Goal: Information Seeking & Learning: Find specific fact

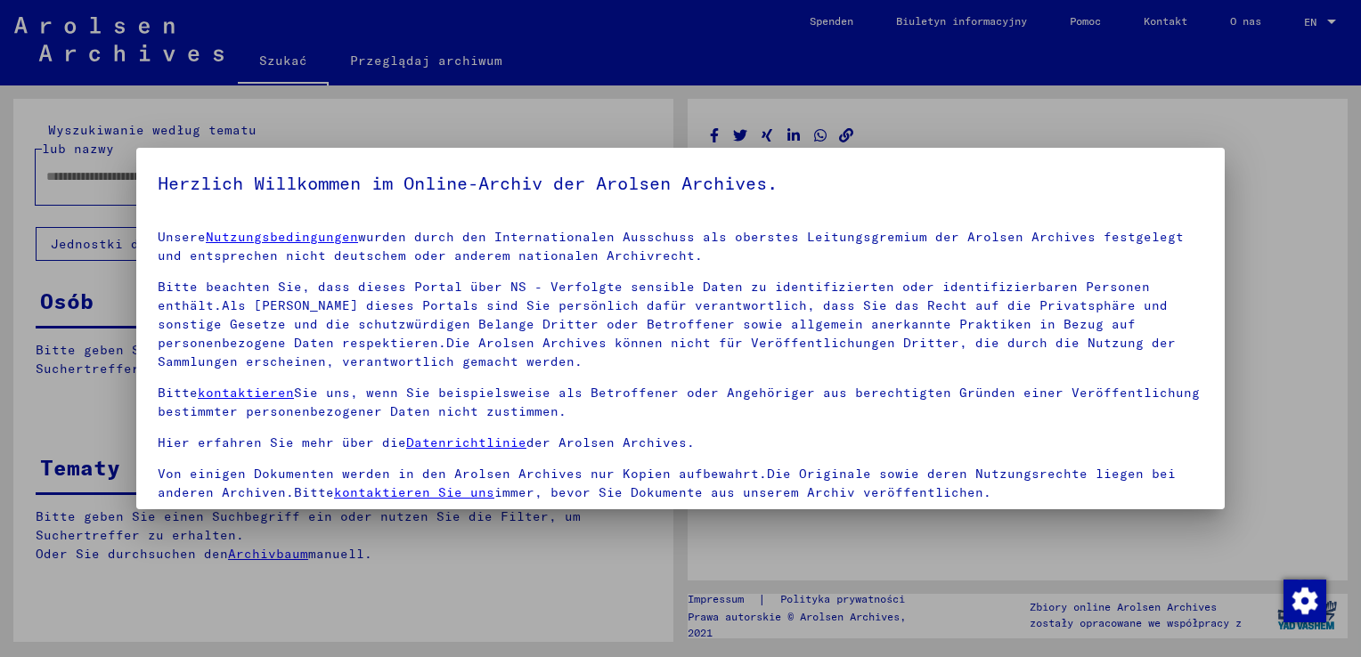
type input "********"
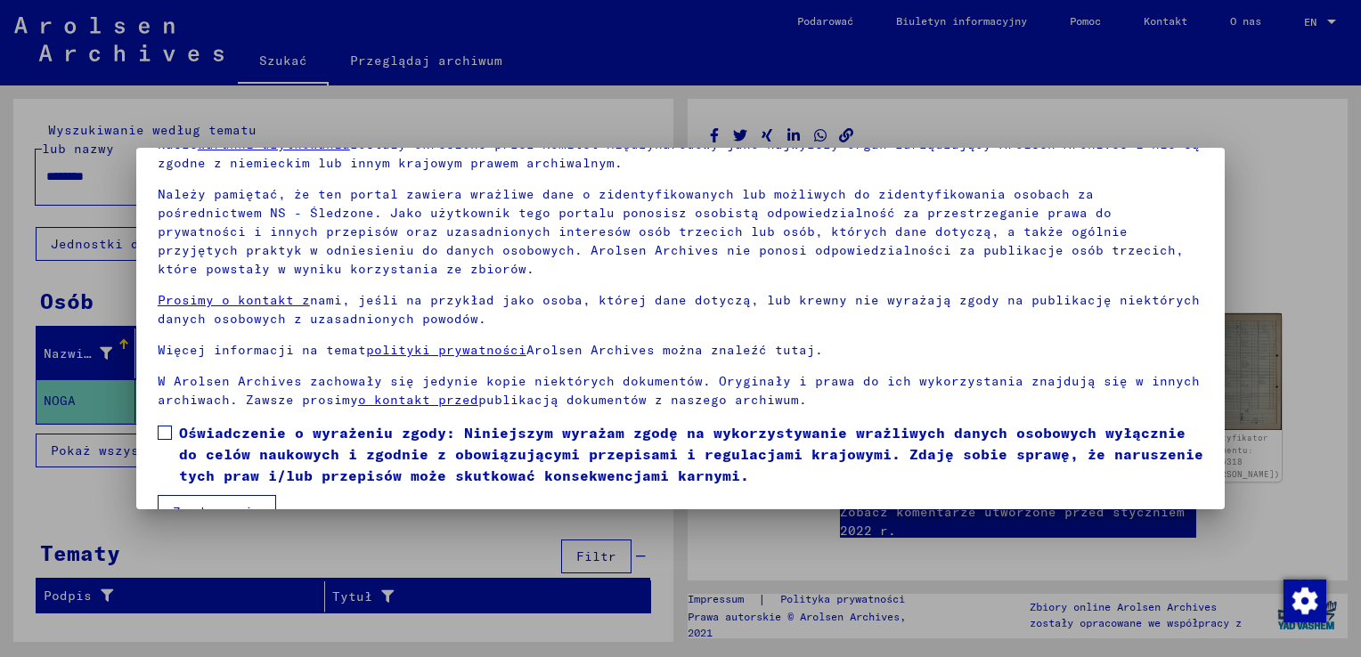
scroll to position [133, 0]
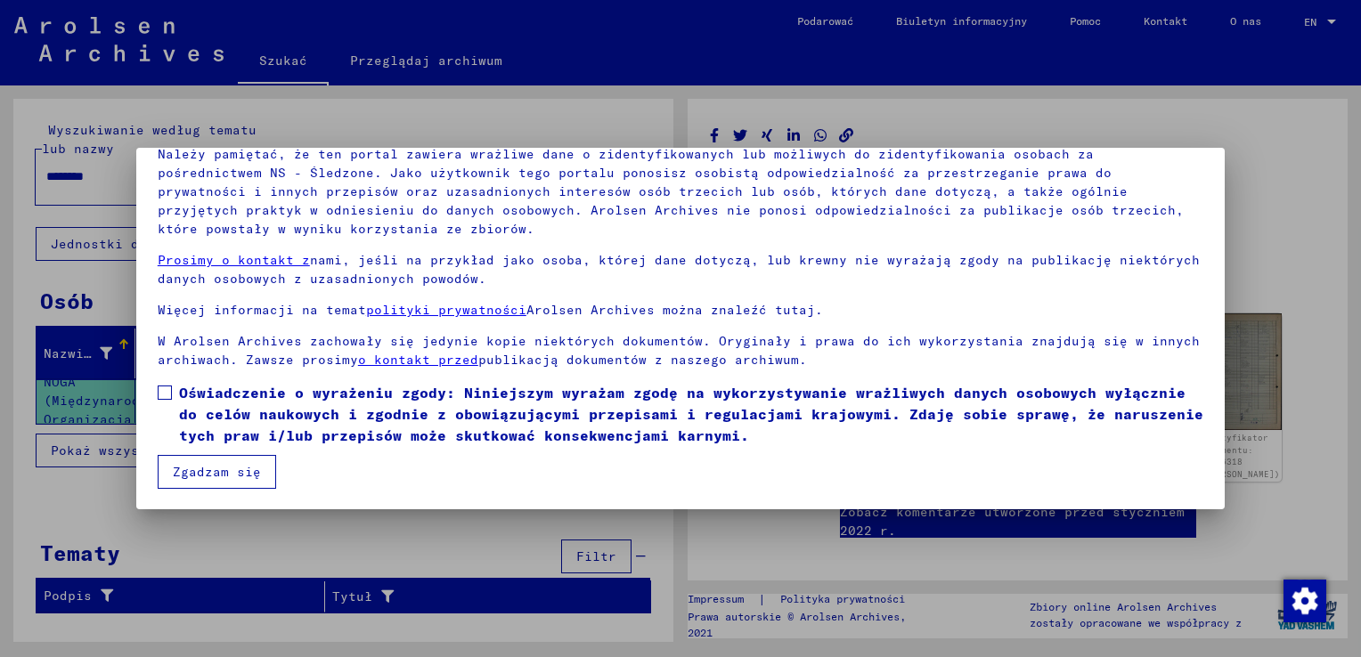
click at [165, 387] on span at bounding box center [165, 393] width 14 height 14
click at [200, 466] on button "Zgadzam się" at bounding box center [217, 472] width 118 height 34
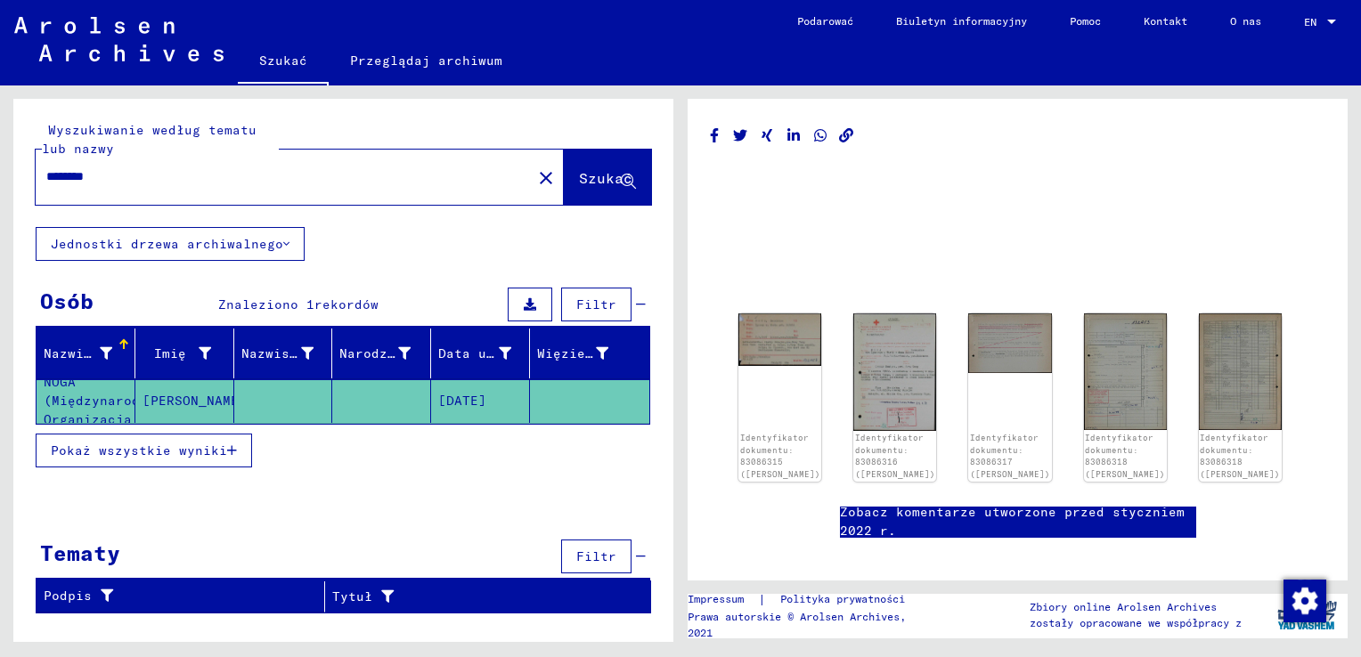
click at [293, 59] on link "Szukać" at bounding box center [283, 62] width 91 height 46
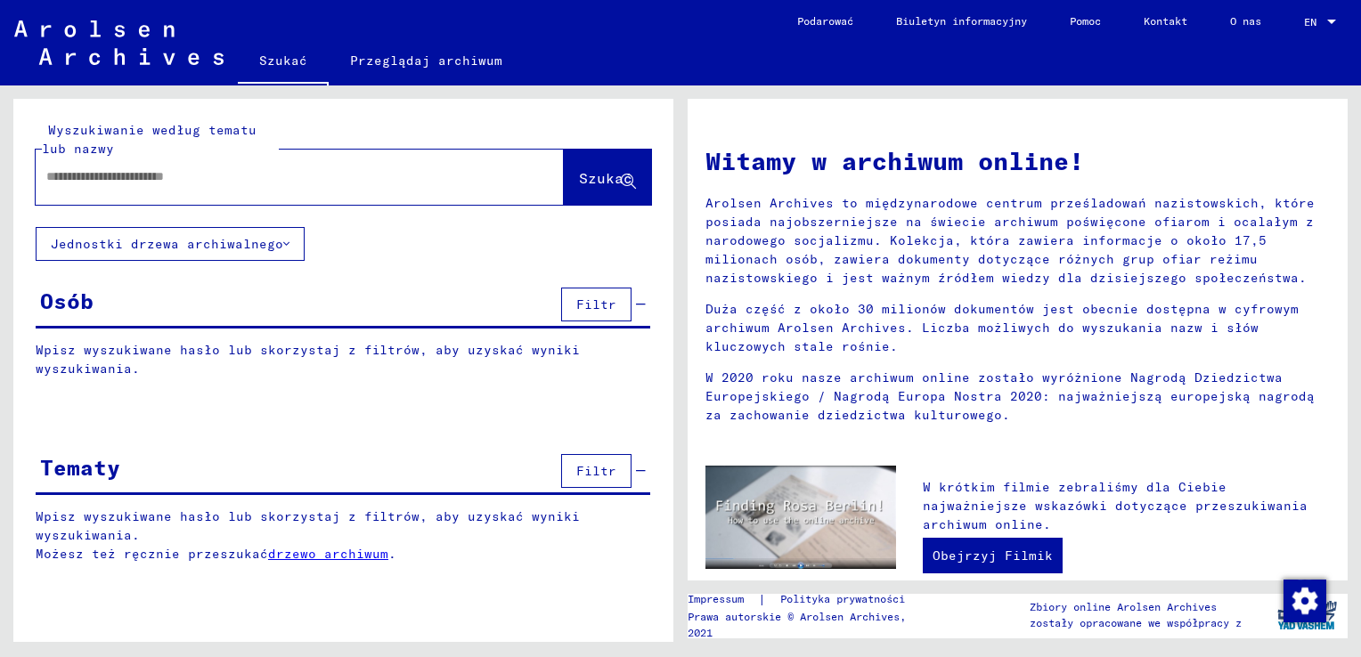
click at [232, 180] on input "text" at bounding box center [278, 176] width 464 height 19
type input "**********"
click at [620, 175] on span "Szukać" at bounding box center [605, 178] width 53 height 18
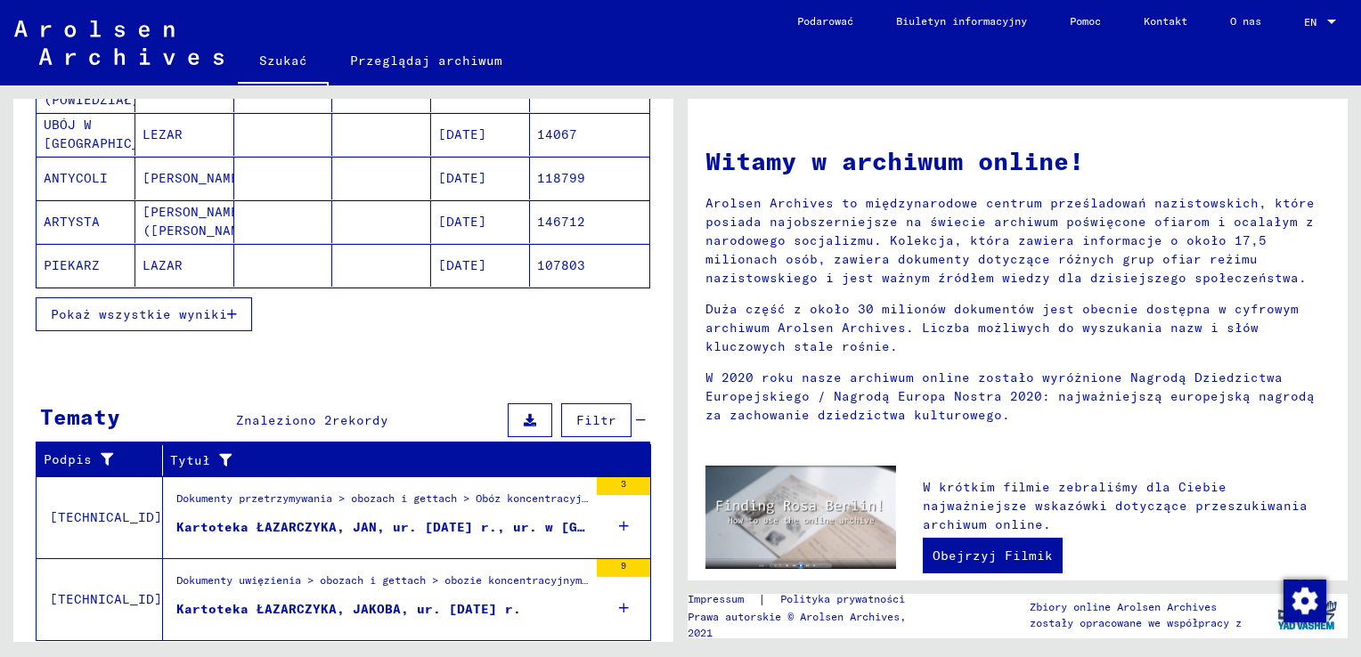
scroll to position [355, 0]
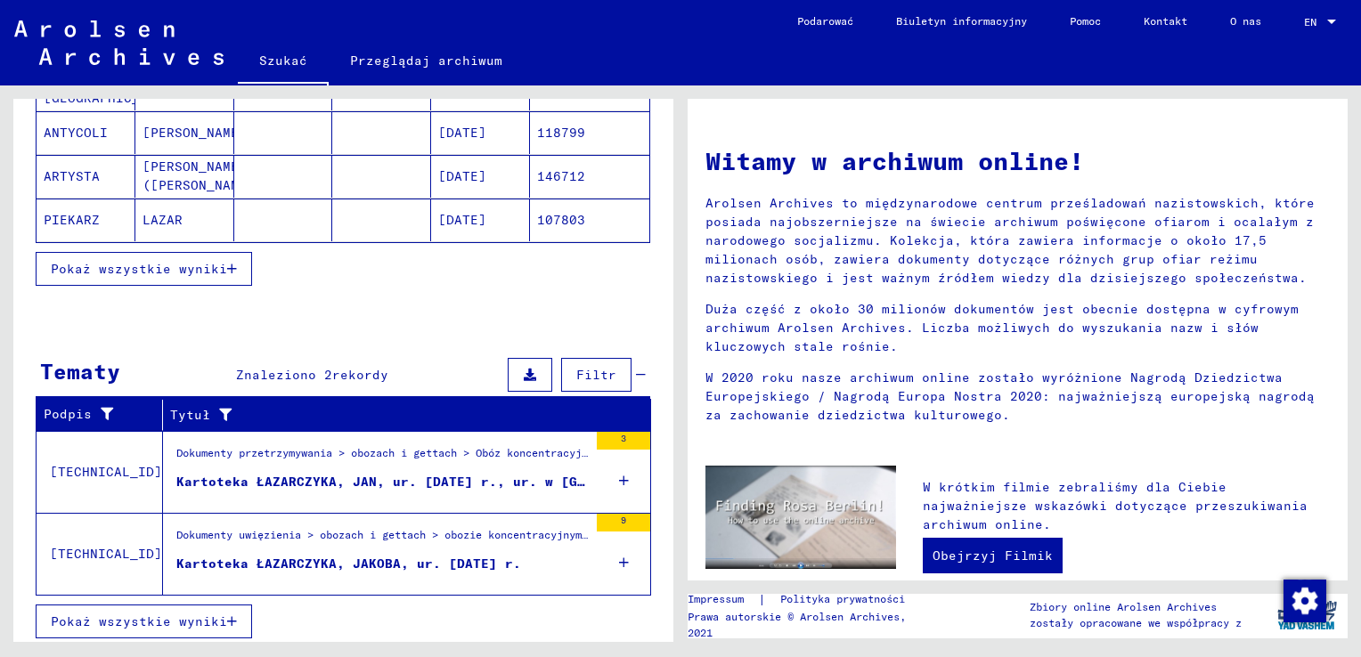
click at [321, 466] on figure "Dokumenty przetrzymywania > obozach i gettach > Obóz koncentracyjny [GEOGRAPHIC…" at bounding box center [381, 458] width 411 height 27
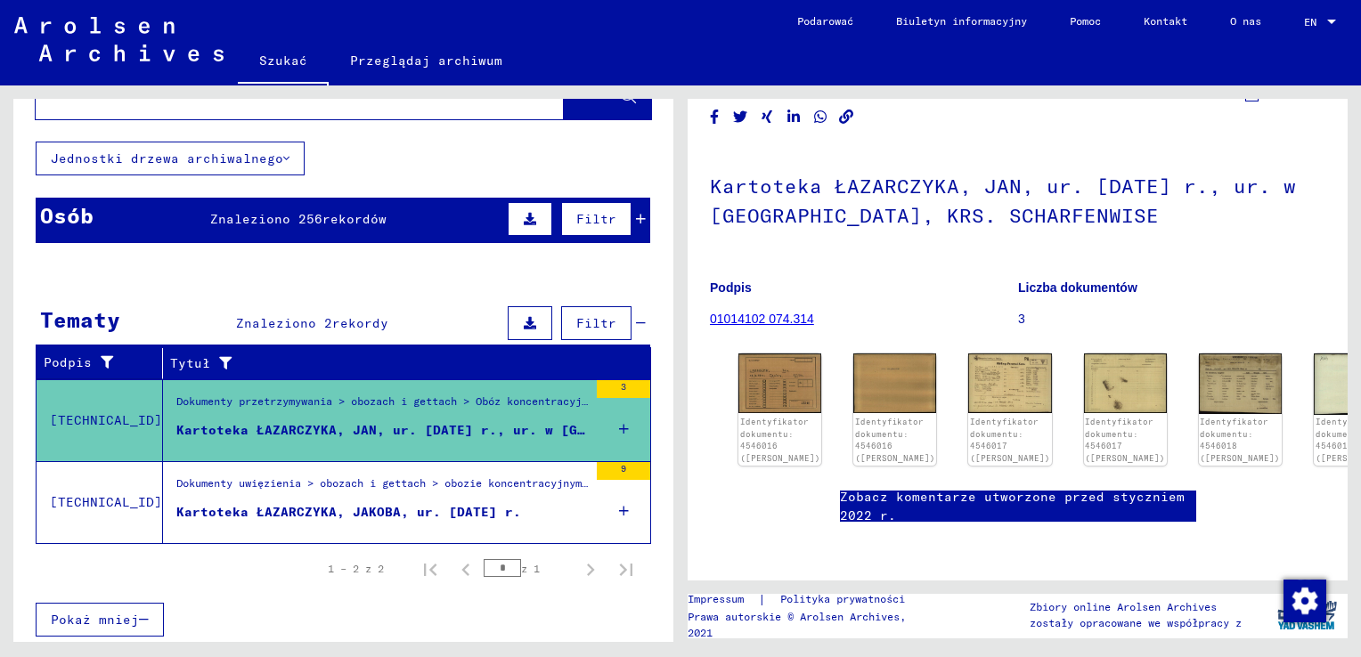
scroll to position [178, 0]
click at [784, 351] on img at bounding box center [779, 382] width 87 height 62
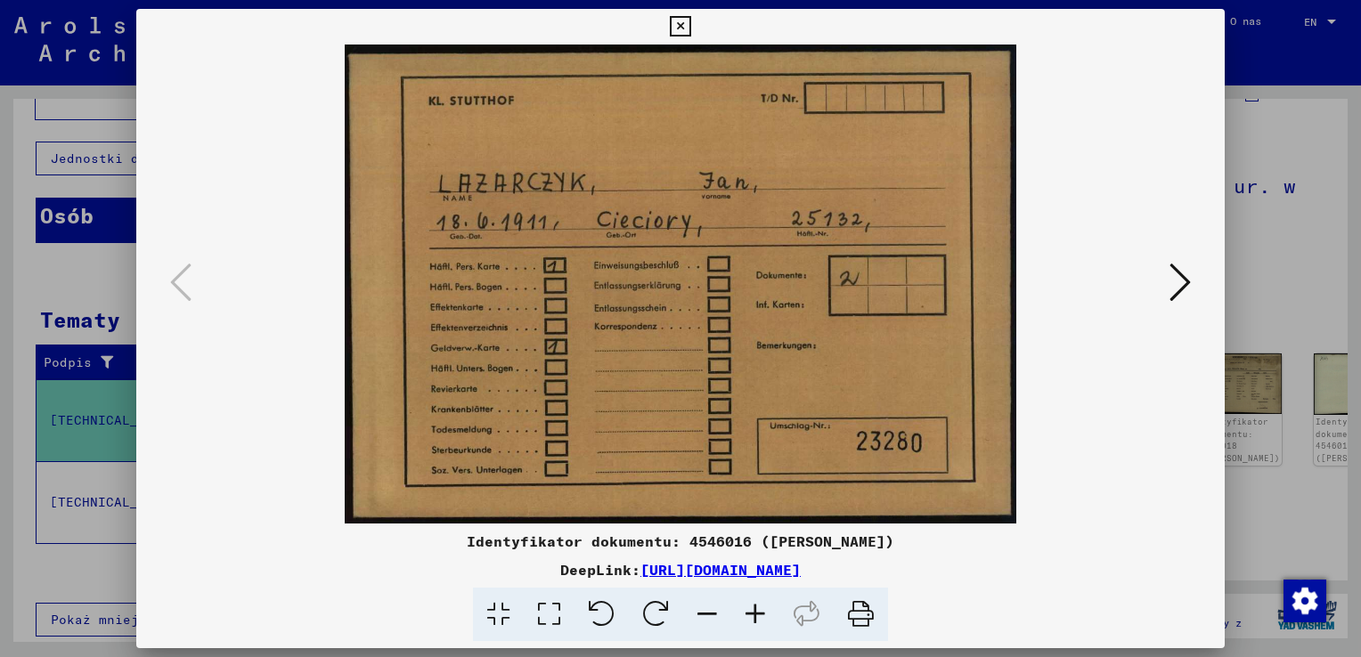
click at [1183, 273] on icon at bounding box center [1179, 282] width 21 height 43
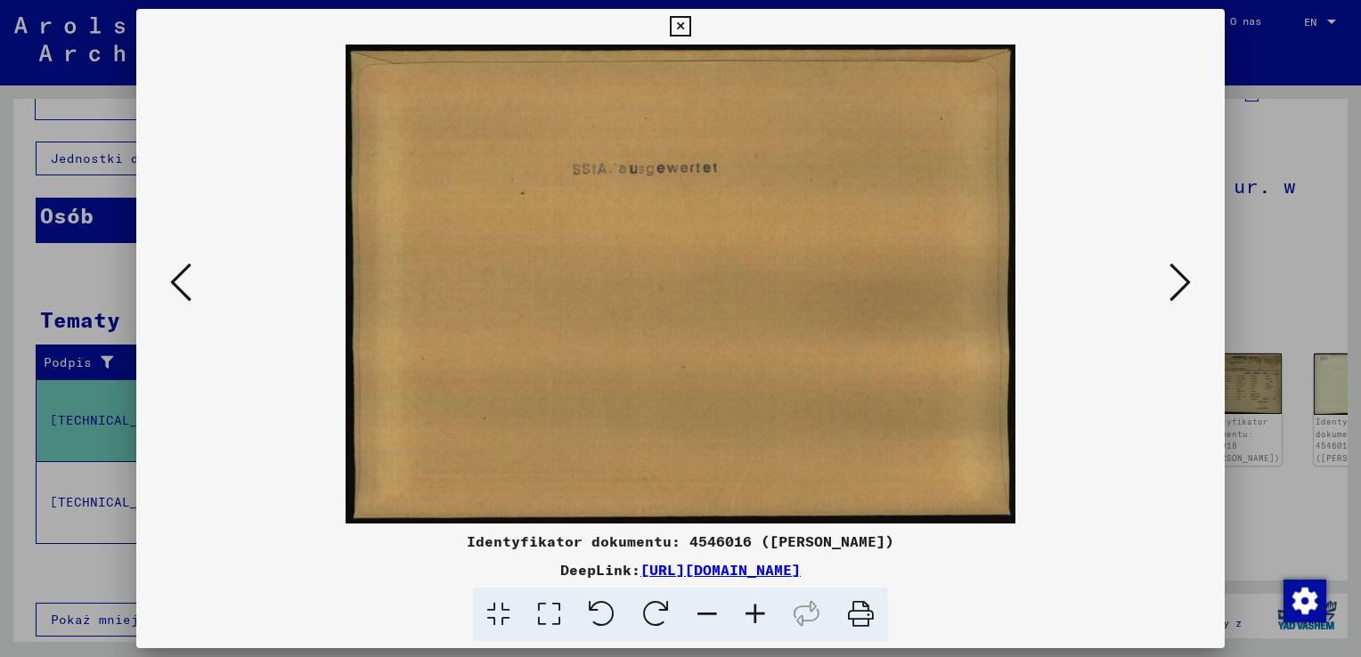
click at [1183, 273] on icon at bounding box center [1179, 282] width 21 height 43
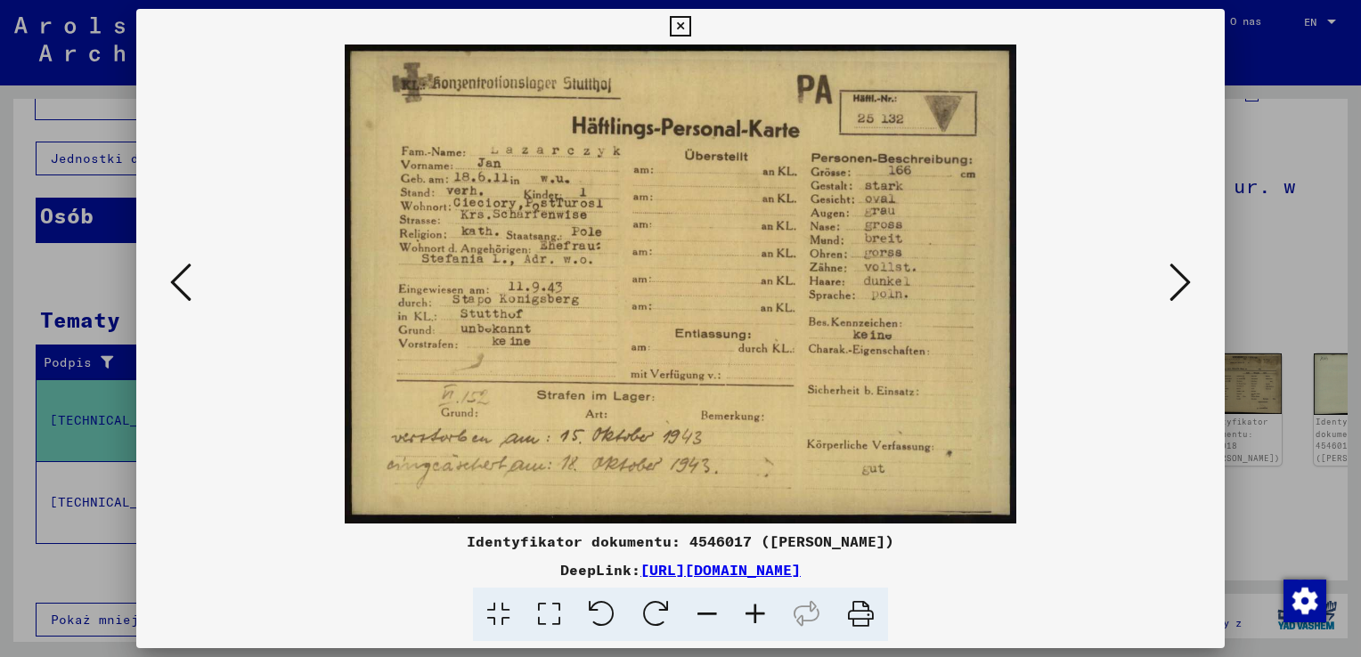
click at [1188, 274] on icon at bounding box center [1179, 282] width 21 height 43
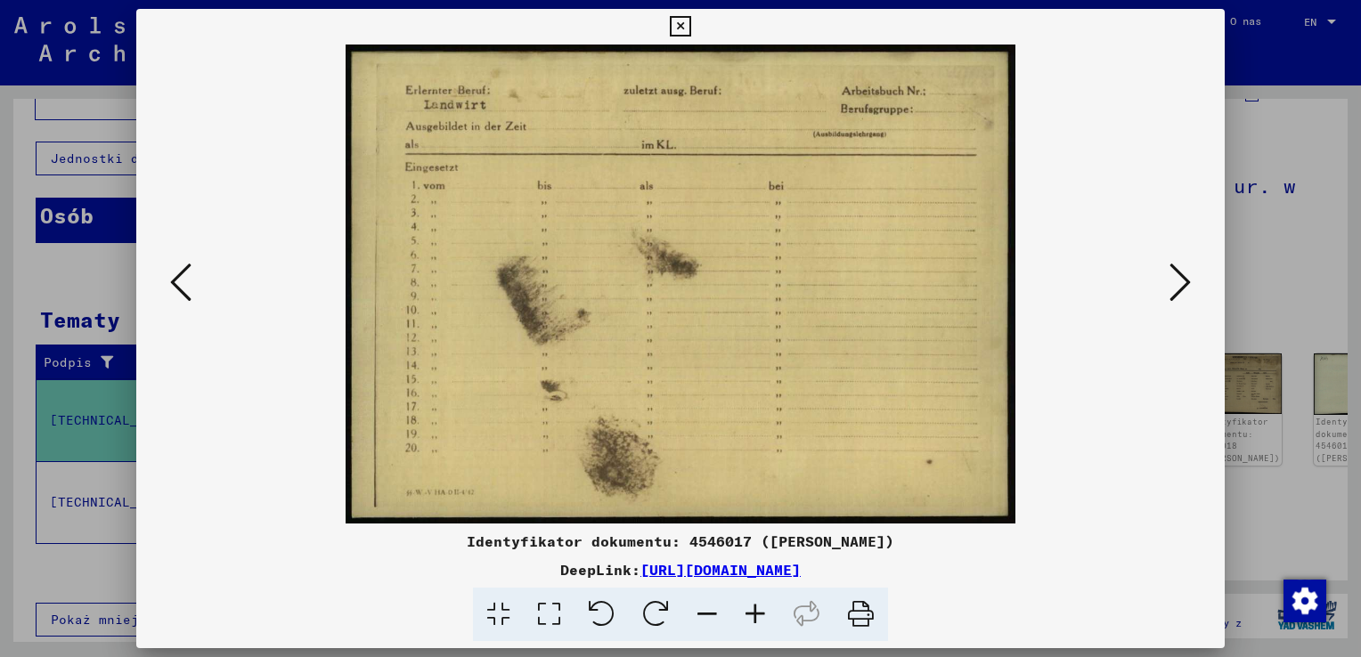
click at [1188, 274] on icon at bounding box center [1179, 282] width 21 height 43
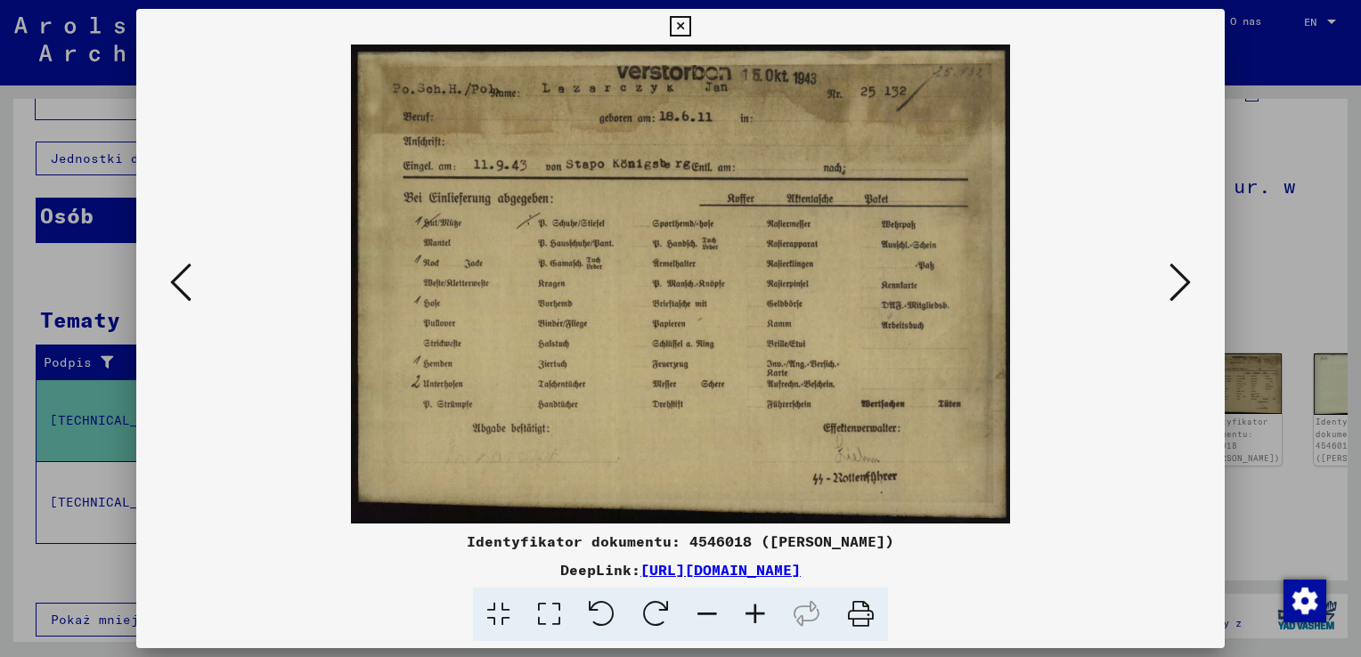
click at [1188, 274] on icon at bounding box center [1179, 282] width 21 height 43
